Goal: Task Accomplishment & Management: Use online tool/utility

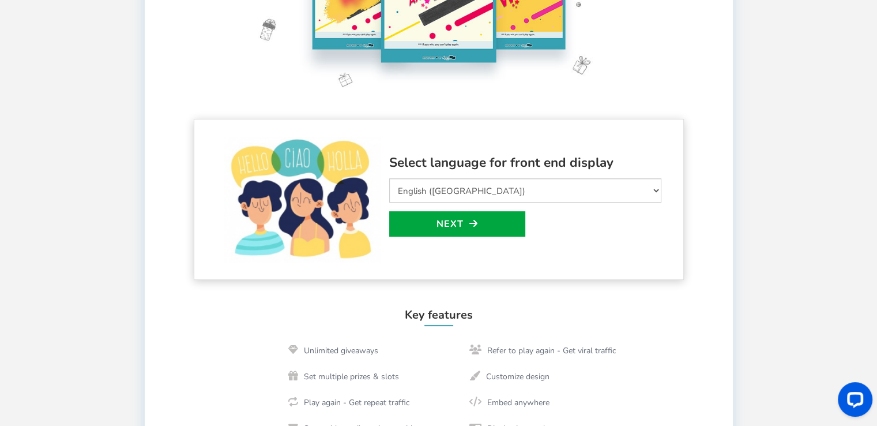
scroll to position [201, 0]
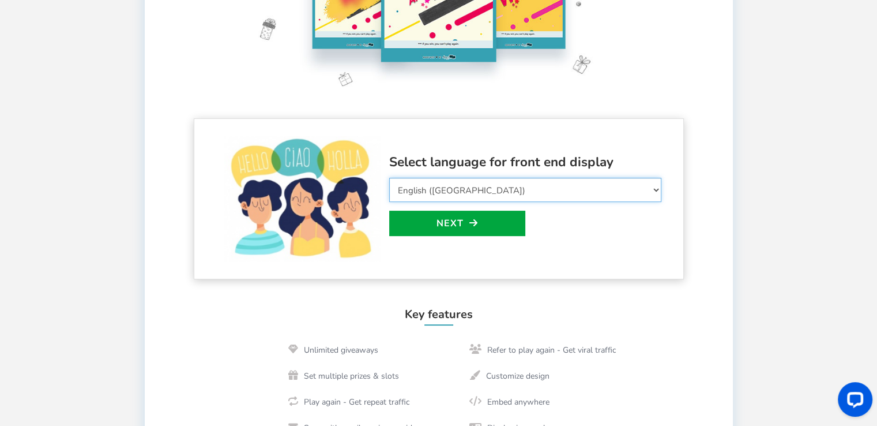
click at [501, 190] on select "Select Language Afrikaans Arabic Azerbaijani Belarusian Bulgarian Bengali Bosni…" at bounding box center [525, 190] width 272 height 24
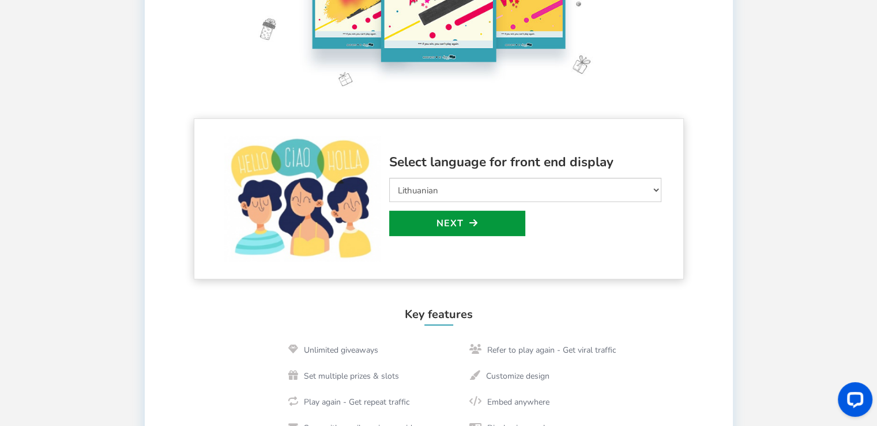
click at [459, 225] on link "Next" at bounding box center [457, 223] width 136 height 25
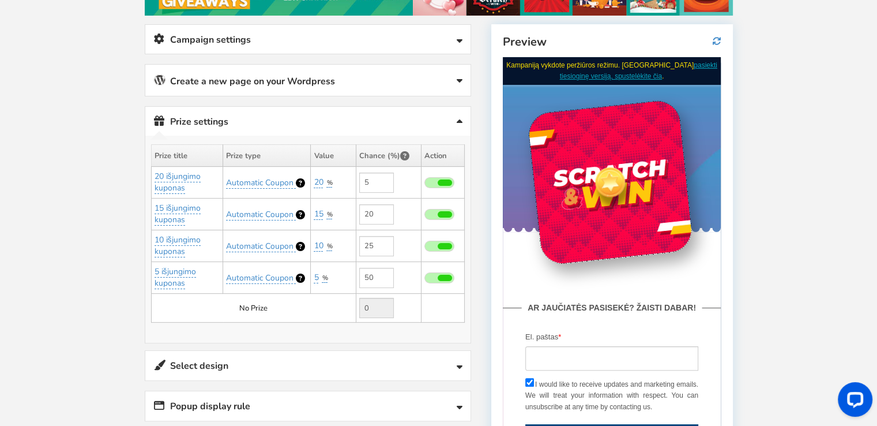
scroll to position [186, 0]
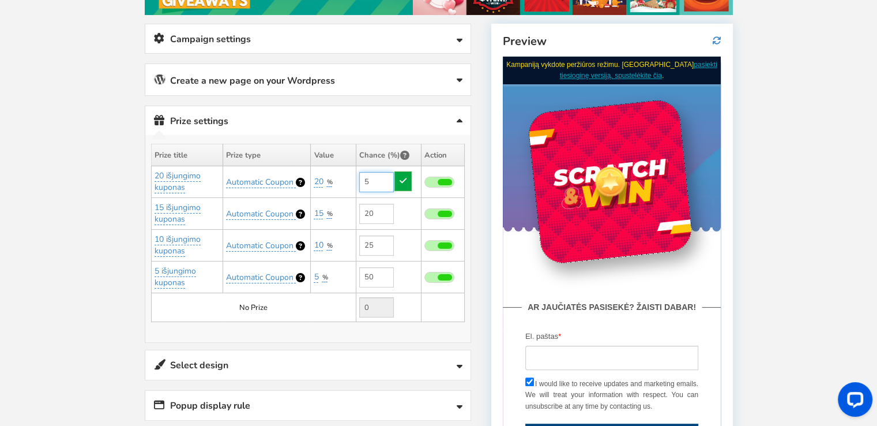
drag, startPoint x: 367, startPoint y: 178, endPoint x: 360, endPoint y: 178, distance: 6.9
click at [360, 178] on input "5" at bounding box center [376, 182] width 35 height 20
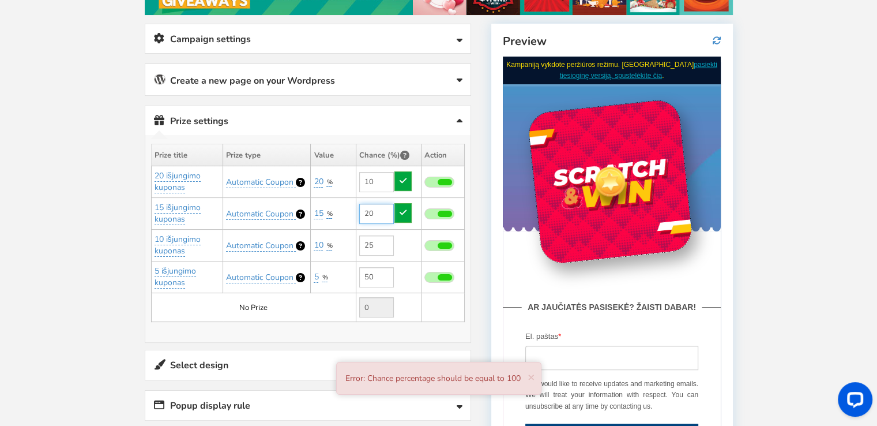
type input "5"
drag, startPoint x: 371, startPoint y: 211, endPoint x: 355, endPoint y: 208, distance: 16.4
click at [355, 208] on tr "15 išjungimo kuponas Automatic Coupon 15 % Add Add 20" at bounding box center [307, 214] width 313 height 32
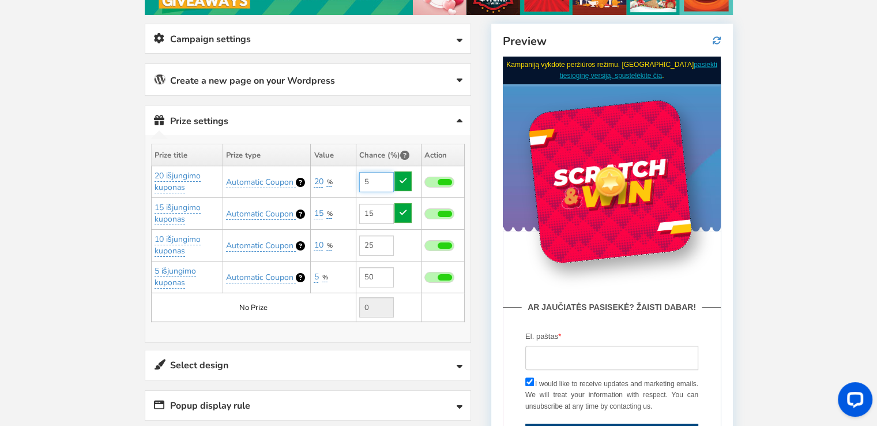
type input "20"
click at [376, 185] on input "5" at bounding box center [376, 182] width 35 height 20
click at [405, 307] on td "0" at bounding box center [388, 307] width 65 height 29
click at [307, 355] on link "Select design" at bounding box center [307, 364] width 325 height 29
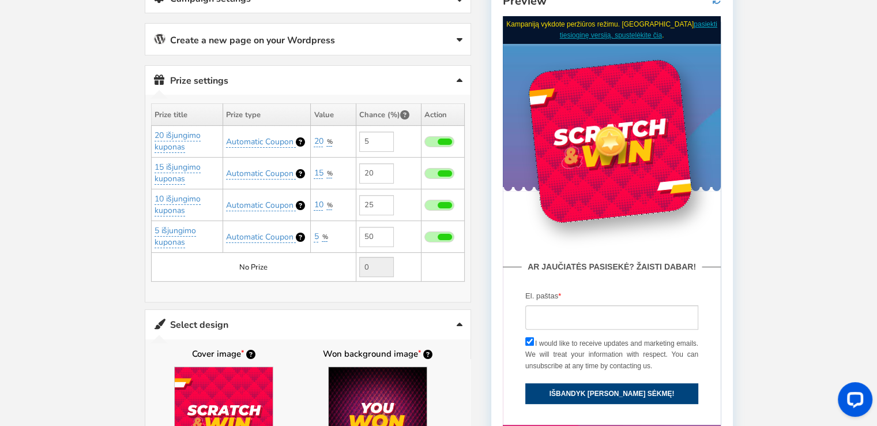
scroll to position [224, 0]
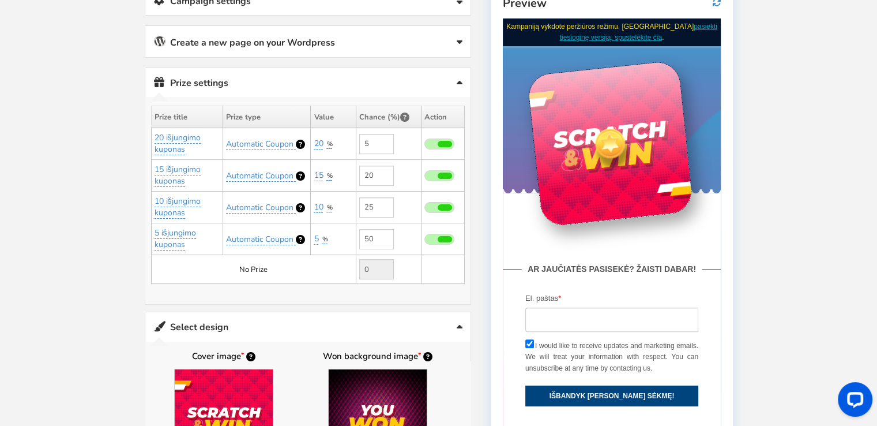
drag, startPoint x: 588, startPoint y: 93, endPoint x: 603, endPoint y: 115, distance: 27.0
click at [603, 115] on div at bounding box center [610, 143] width 166 height 166
drag, startPoint x: 603, startPoint y: 115, endPoint x: 647, endPoint y: 87, distance: 52.0
click at [647, 87] on div at bounding box center [610, 143] width 166 height 166
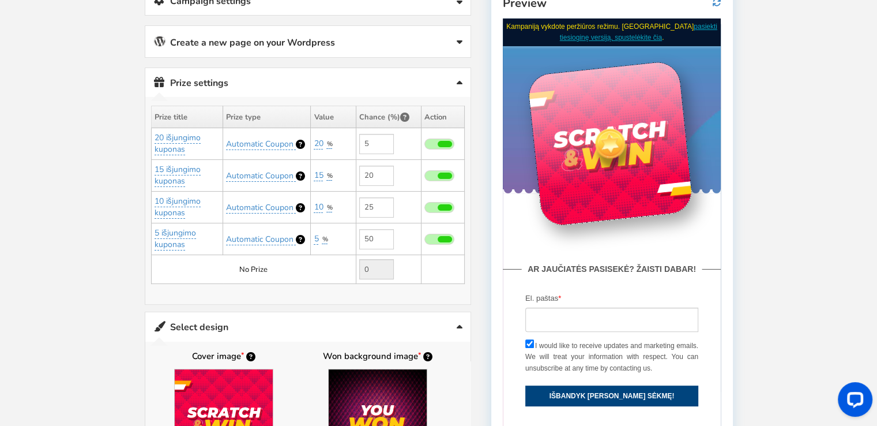
click at [595, 155] on img at bounding box center [611, 143] width 36 height 36
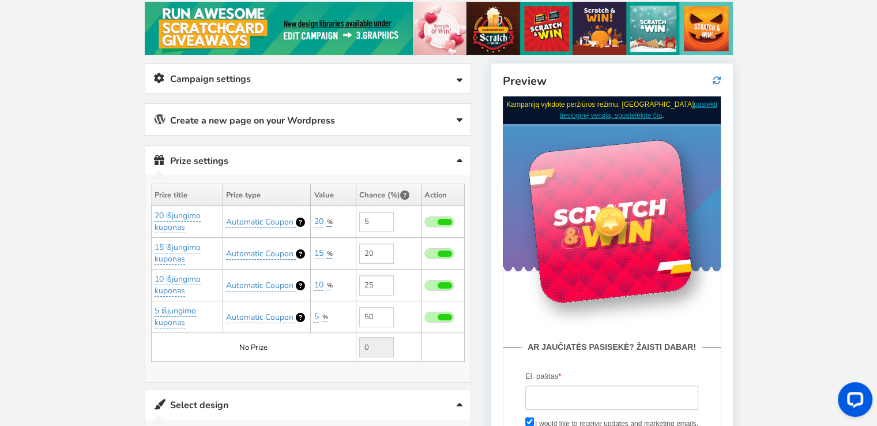
scroll to position [145, 0]
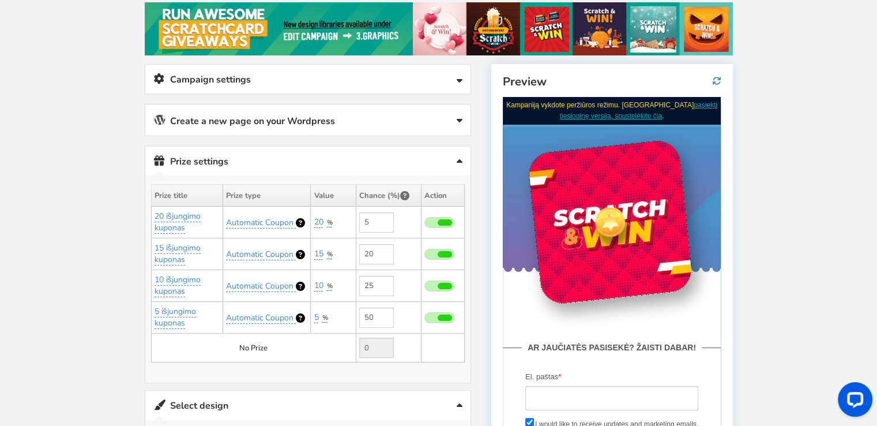
click at [359, 75] on link "Campaign settings" at bounding box center [307, 79] width 325 height 29
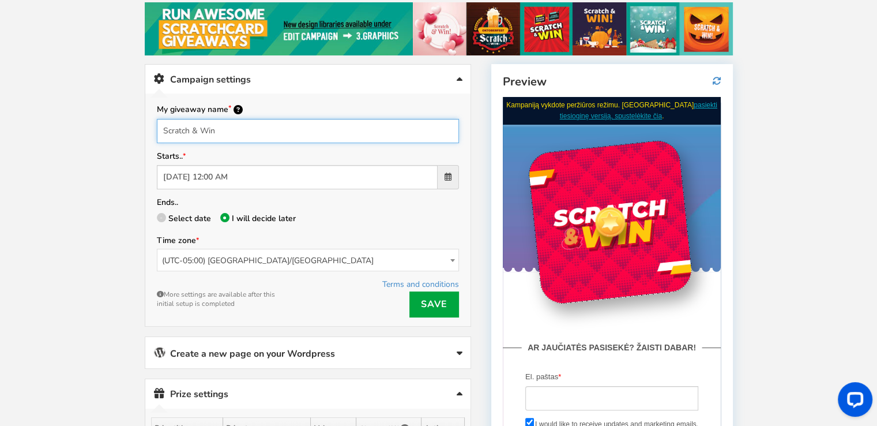
click at [233, 126] on input "Scratch & Win" at bounding box center [308, 131] width 302 height 24
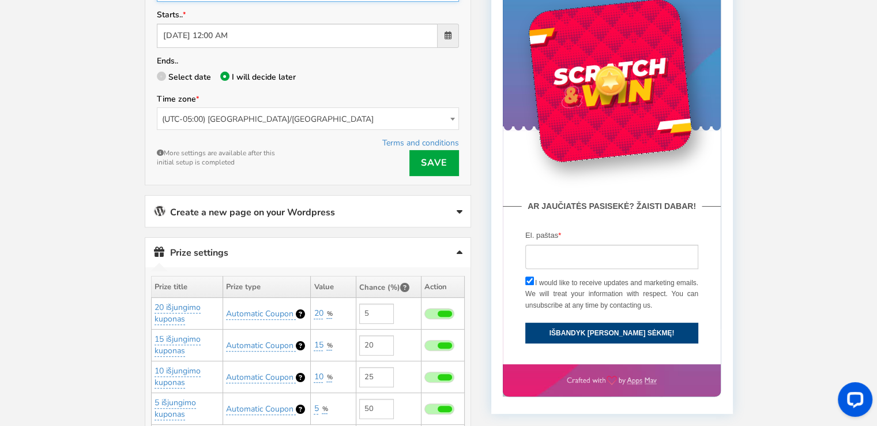
scroll to position [287, 0]
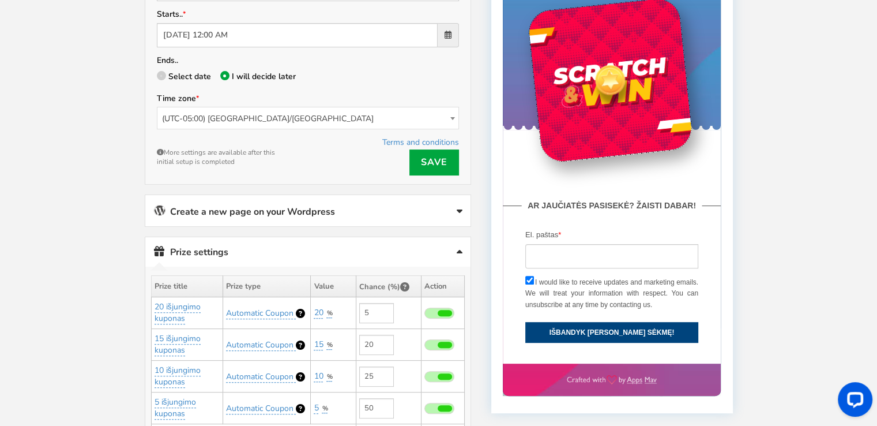
click at [281, 211] on link "Create a new page on your Wordpress" at bounding box center [307, 210] width 325 height 31
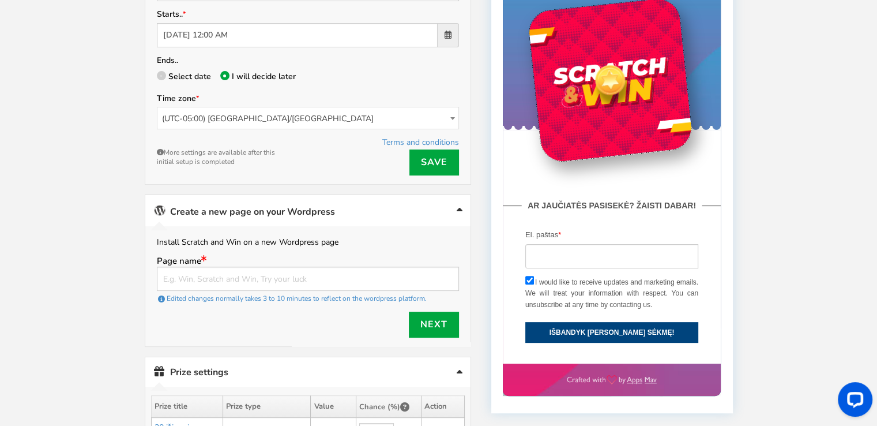
click at [281, 211] on link "Create a new page on your Wordpress" at bounding box center [307, 210] width 325 height 31
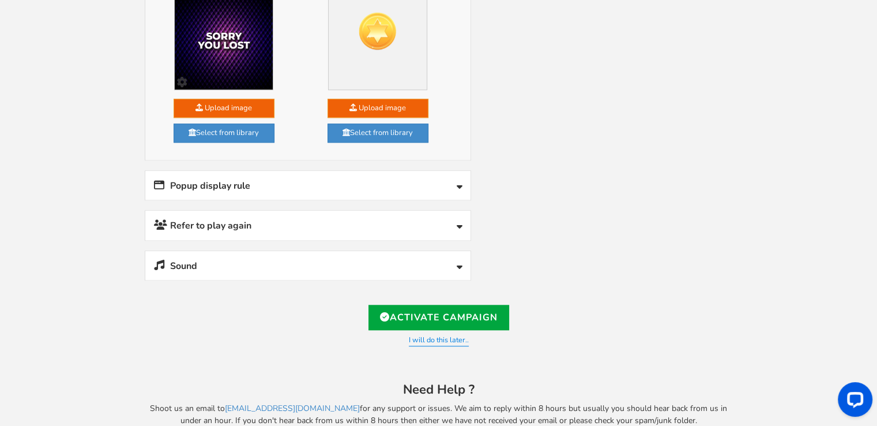
scroll to position [1040, 0]
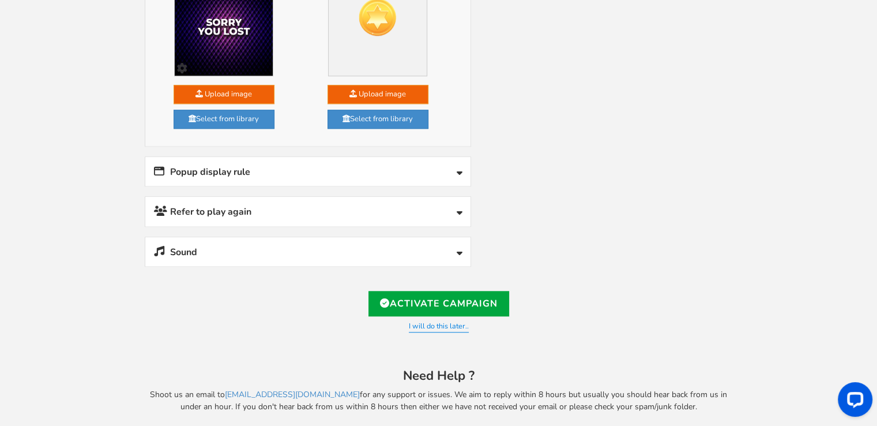
click at [373, 241] on link "Sound" at bounding box center [307, 251] width 325 height 29
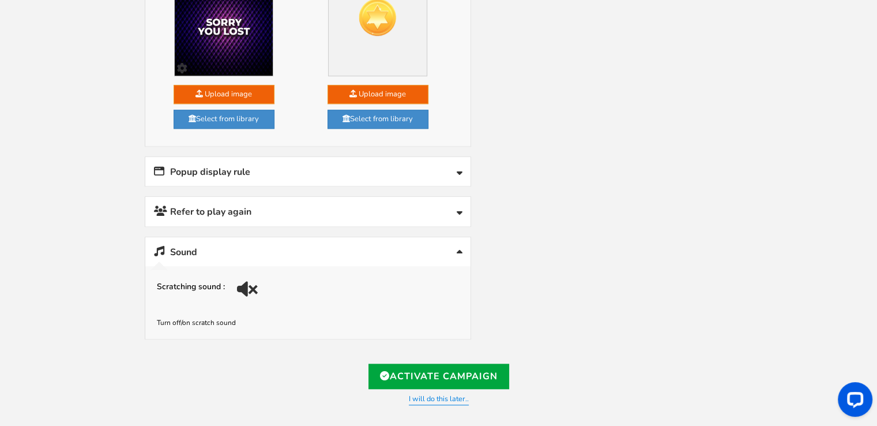
click at [317, 237] on link "Sound" at bounding box center [307, 251] width 325 height 29
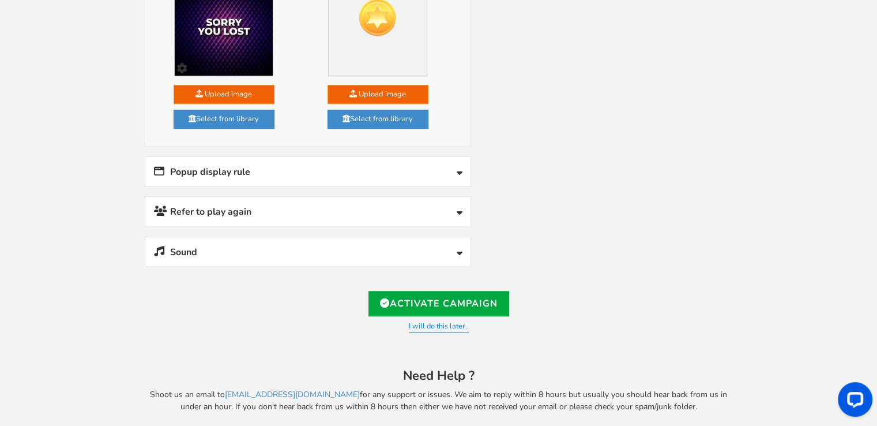
click at [351, 159] on link "Popup display rule" at bounding box center [307, 171] width 325 height 29
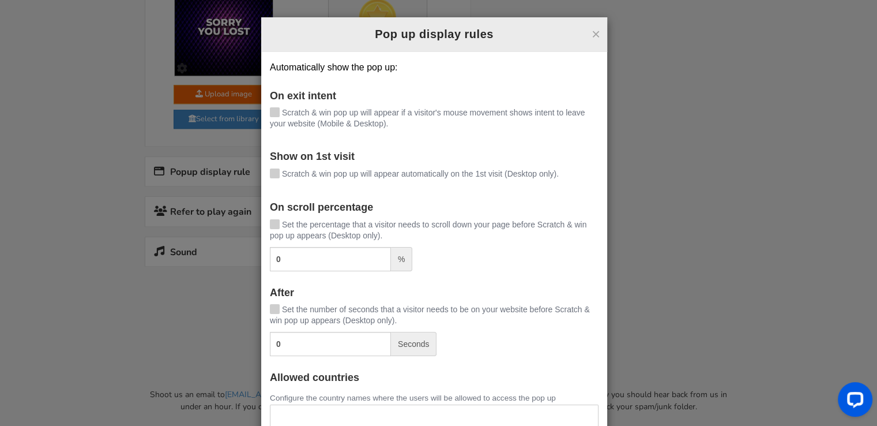
click at [270, 110] on icon at bounding box center [274, 111] width 8 height 9
click at [258, 110] on input "Scratch & win pop up will appear if a visitor's mouse movement shows intent to …" at bounding box center [258, 113] width 0 height 7
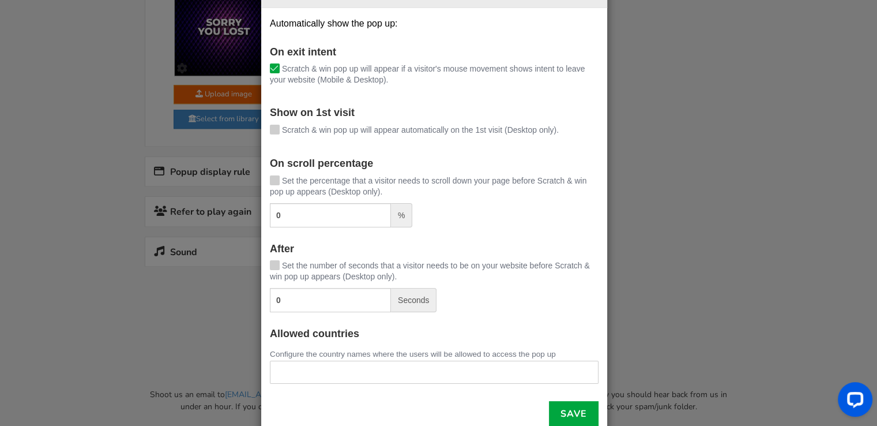
scroll to position [69, 0]
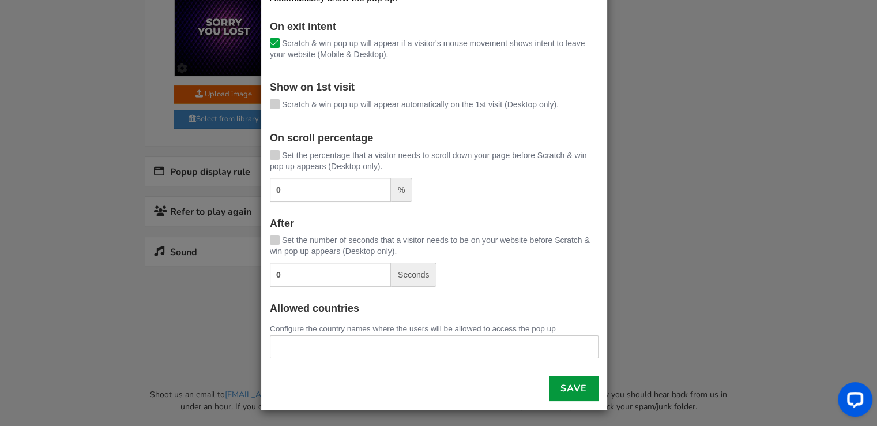
click at [568, 393] on link "Save" at bounding box center [574, 387] width 50 height 25
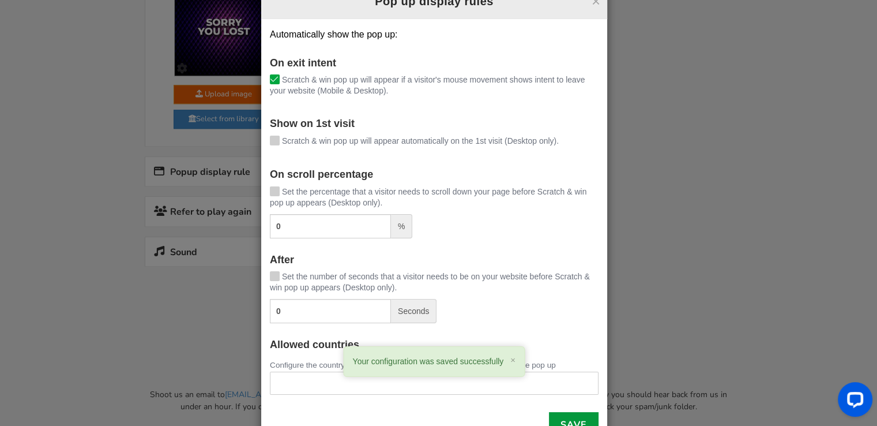
scroll to position [0, 0]
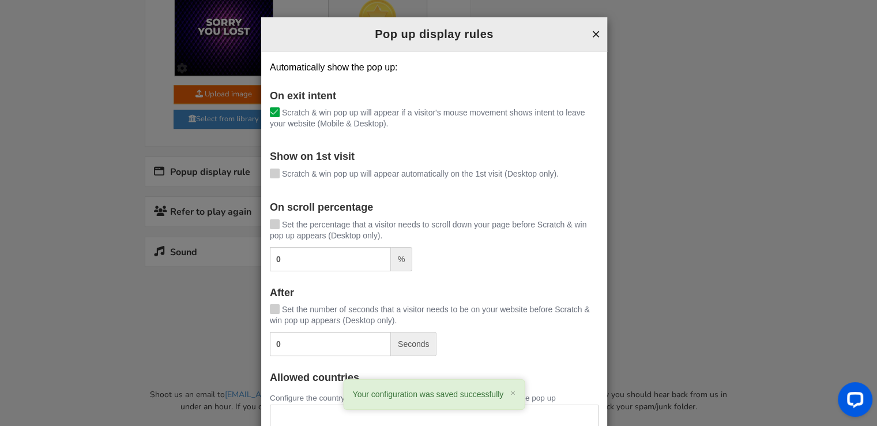
click at [592, 35] on button "×" at bounding box center [596, 34] width 9 height 15
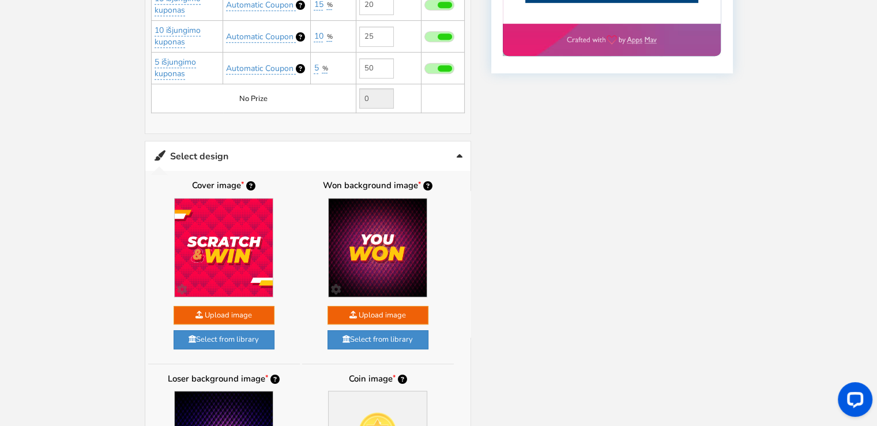
scroll to position [626, 0]
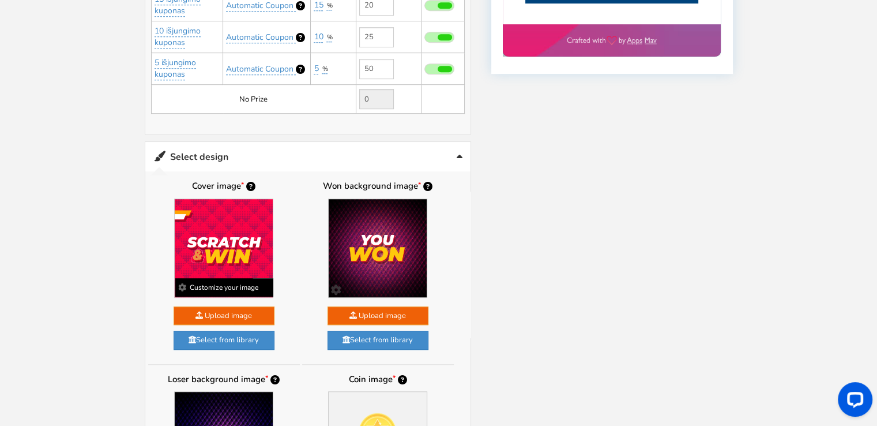
click at [215, 278] on b "Customize your image" at bounding box center [224, 287] width 98 height 18
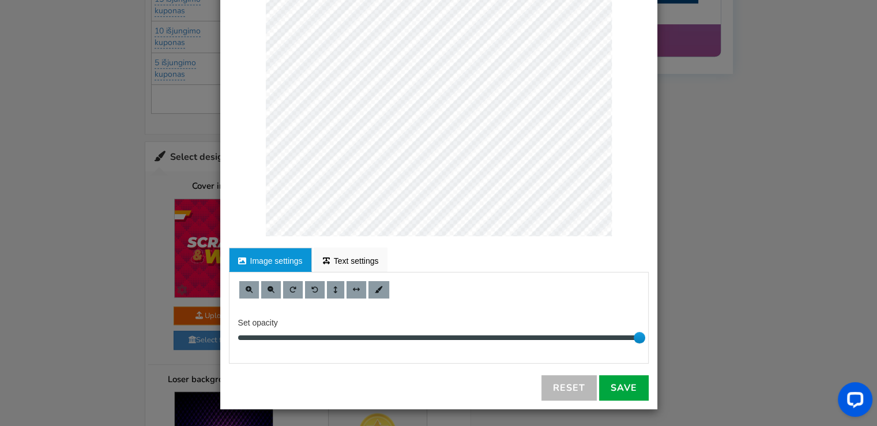
scroll to position [171, 0]
drag, startPoint x: 633, startPoint y: 335, endPoint x: 718, endPoint y: 336, distance: 85.4
click at [718, 336] on div "× Customize Image For proper edit, check the desktop version Image settings Tex…" at bounding box center [438, 213] width 877 height 426
click at [353, 252] on link "Text settings" at bounding box center [351, 259] width 74 height 24
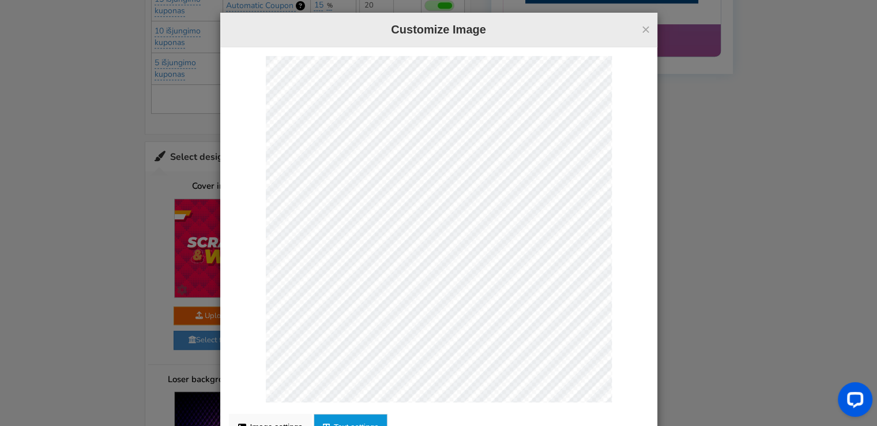
scroll to position [0, 0]
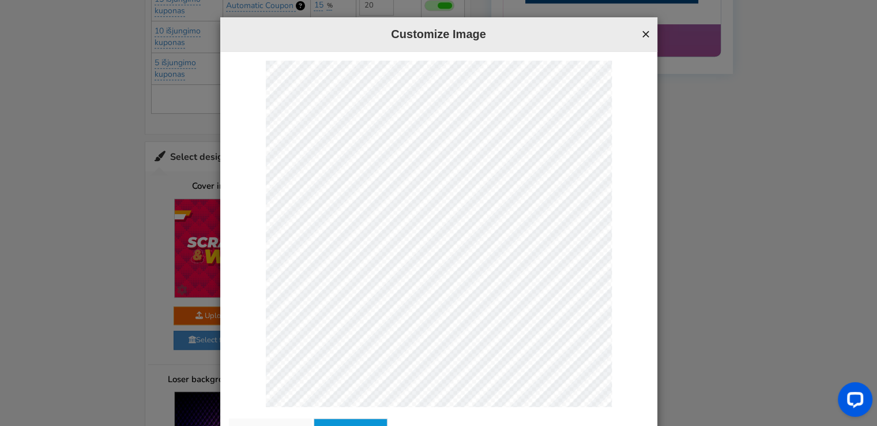
click at [641, 35] on button "×" at bounding box center [645, 34] width 9 height 15
